Goal: Information Seeking & Learning: Learn about a topic

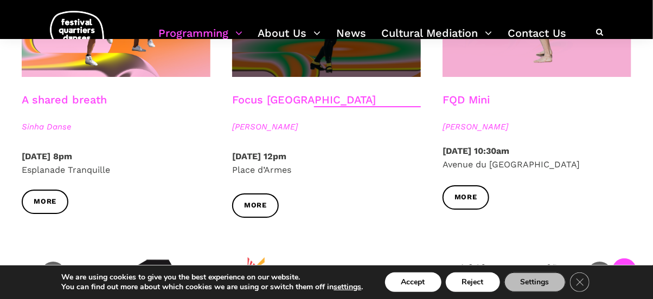
scroll to position [1192, 0]
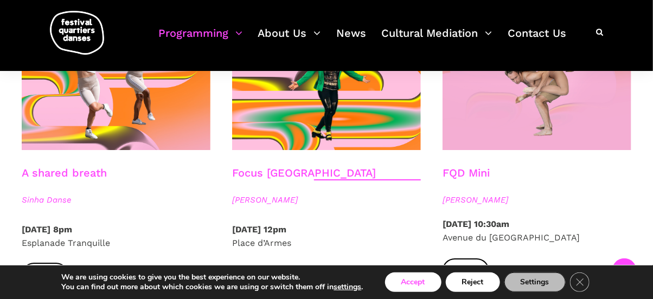
click at [418, 282] on button "Accept" at bounding box center [413, 283] width 56 height 20
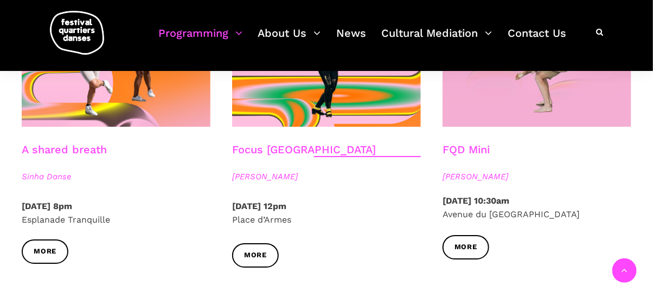
scroll to position [1248, 0]
